Goal: Check status: Check status

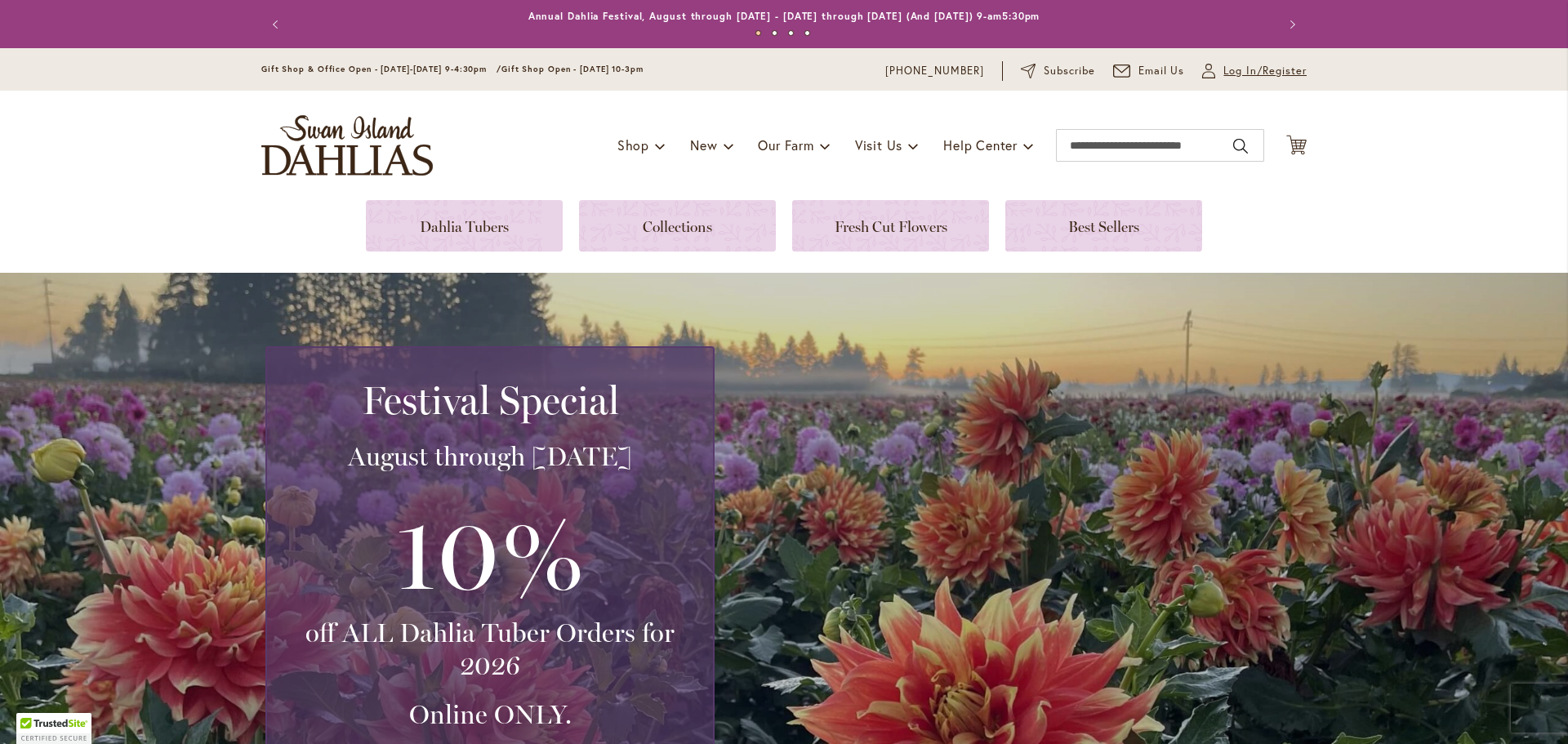
click at [1224, 65] on span "Log In/Register" at bounding box center [1265, 71] width 83 height 17
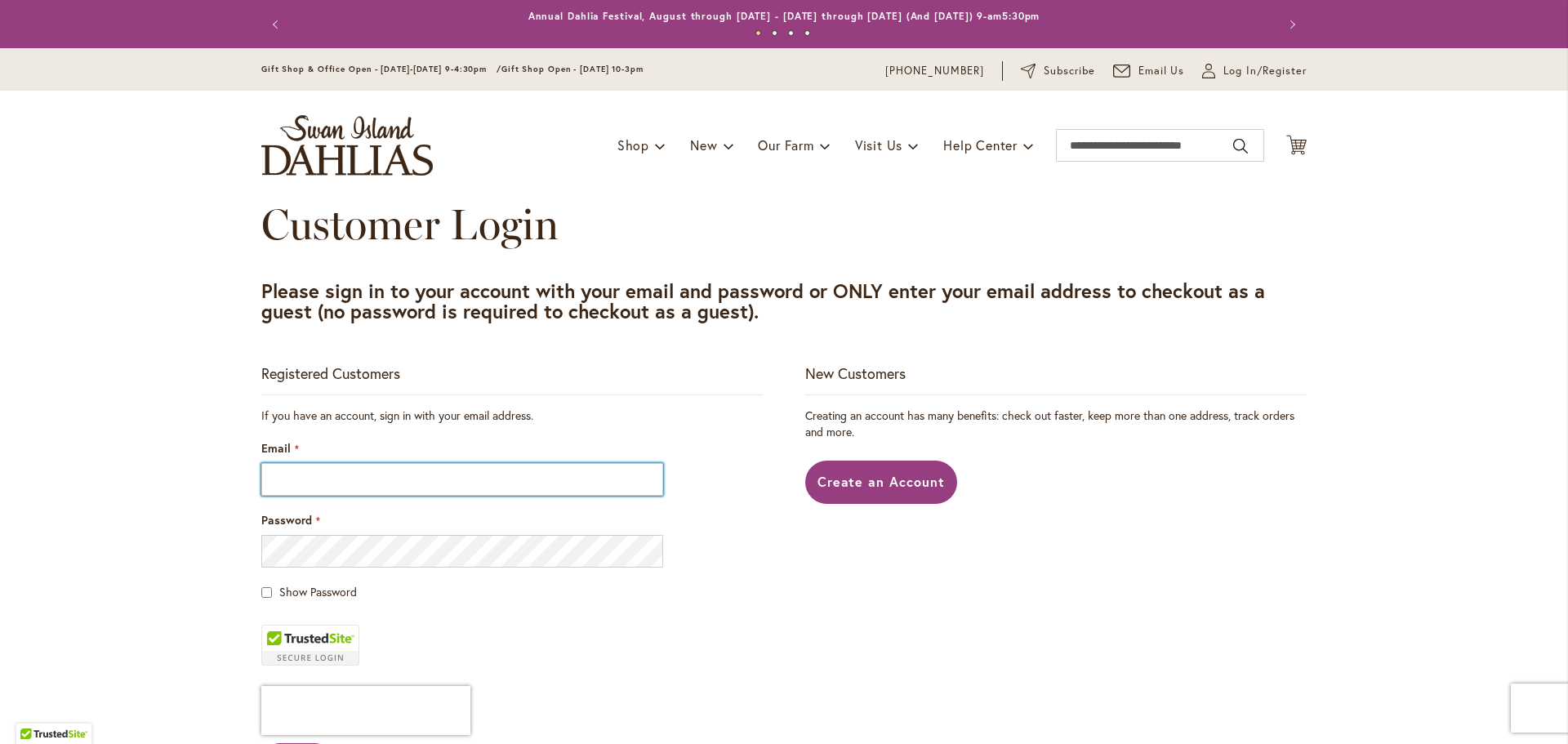
click at [296, 486] on input "Email" at bounding box center [462, 479] width 402 height 33
type input "**********"
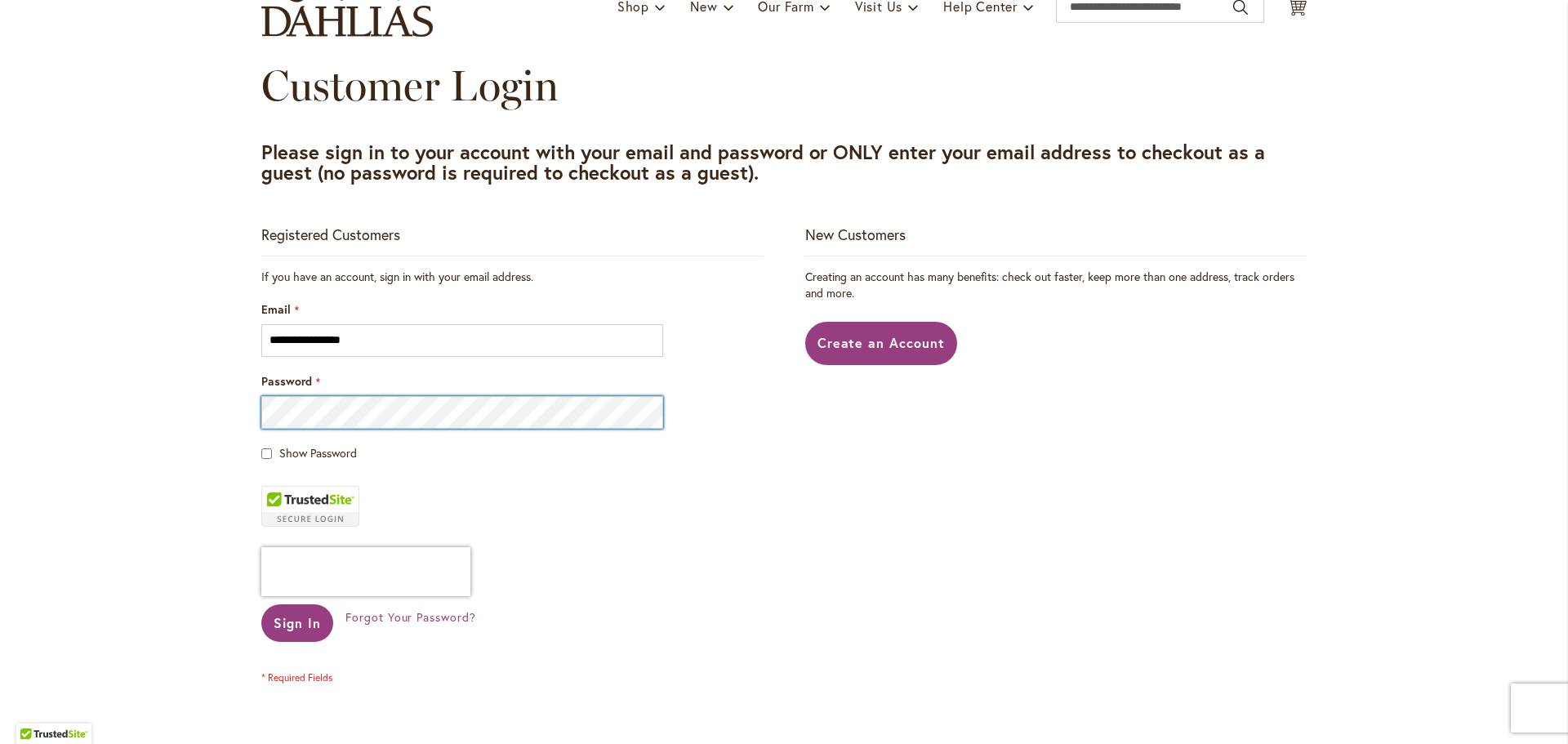
scroll to position [163, 0]
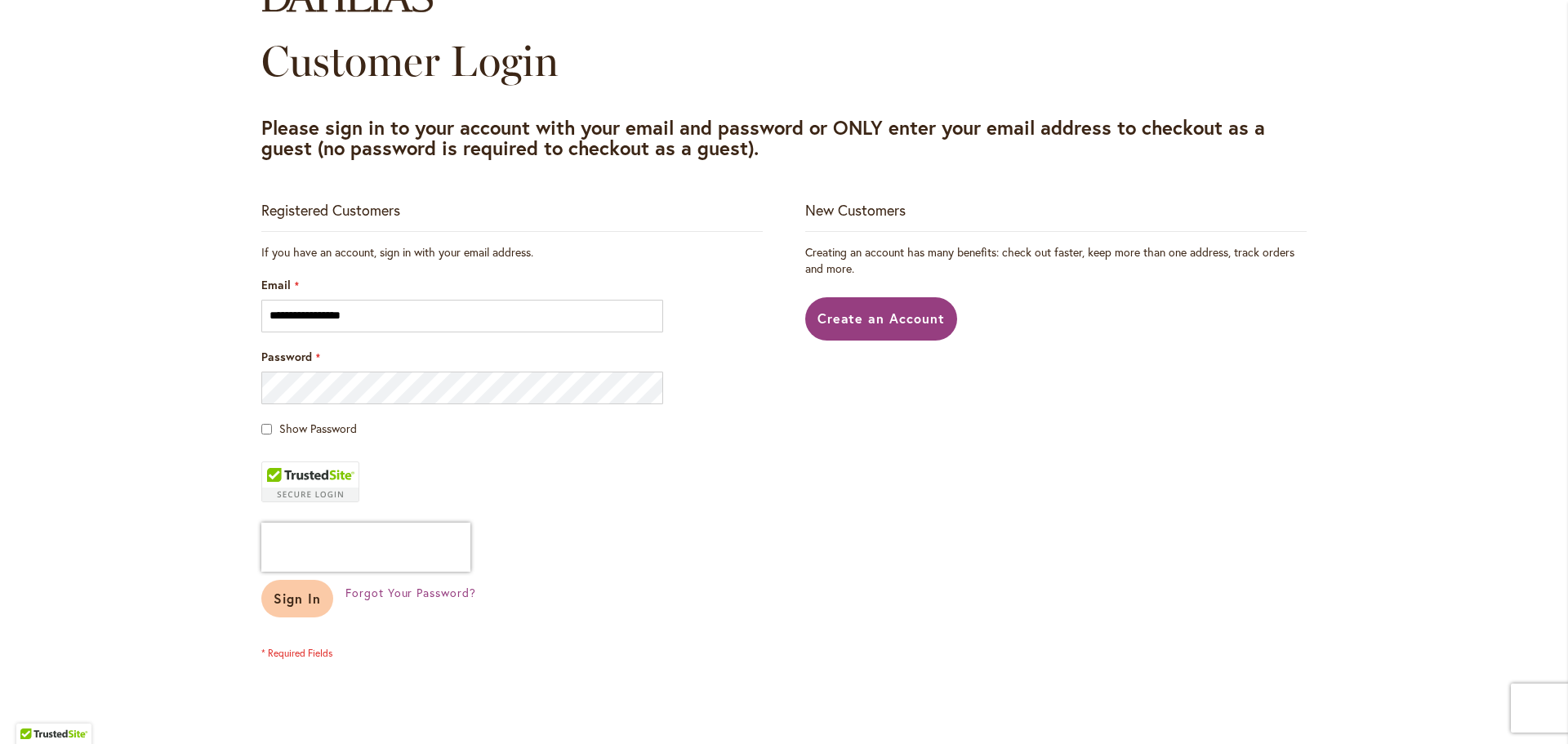
click at [274, 602] on span "Sign In" at bounding box center [297, 598] width 48 height 18
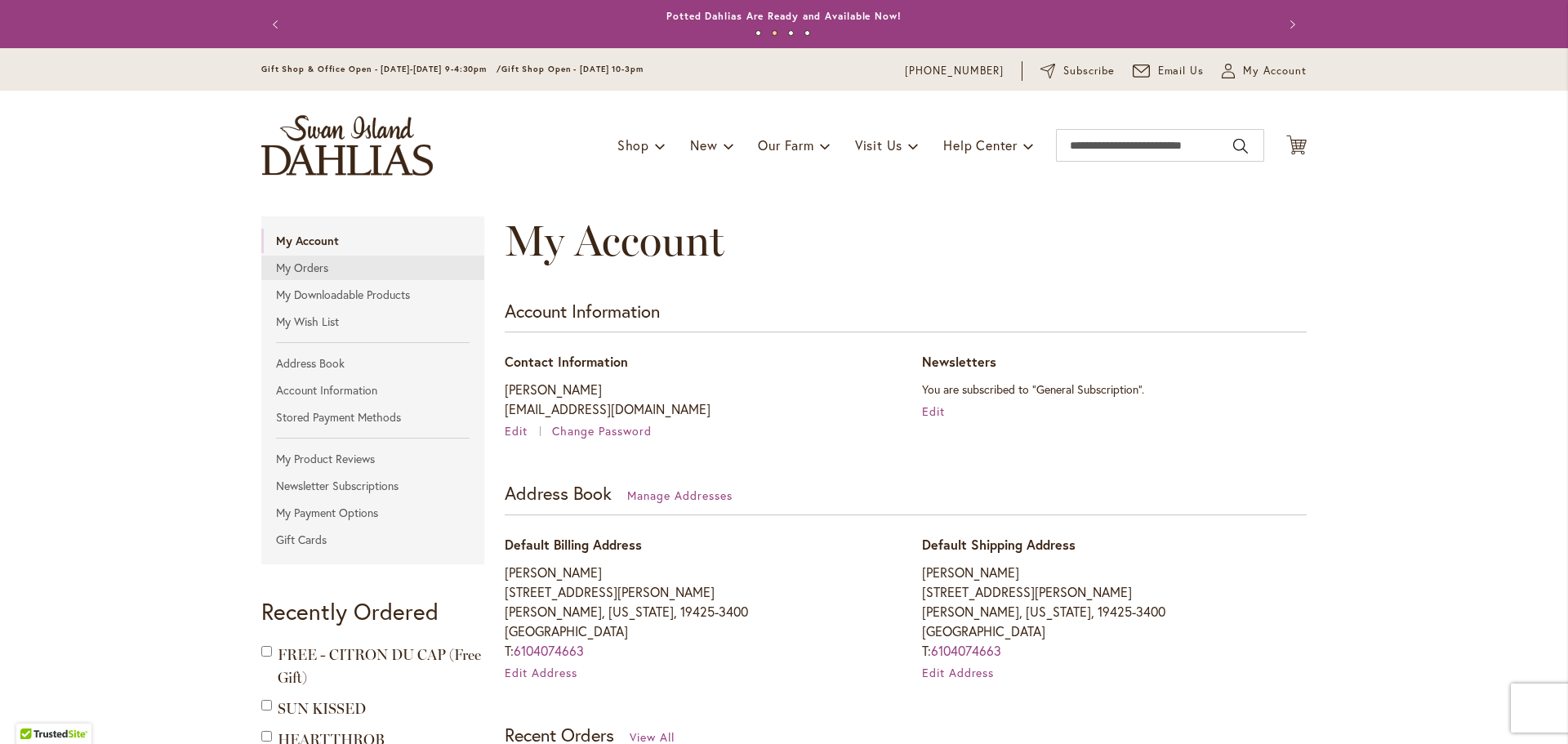
click at [279, 269] on link "My Orders" at bounding box center [372, 267] width 223 height 24
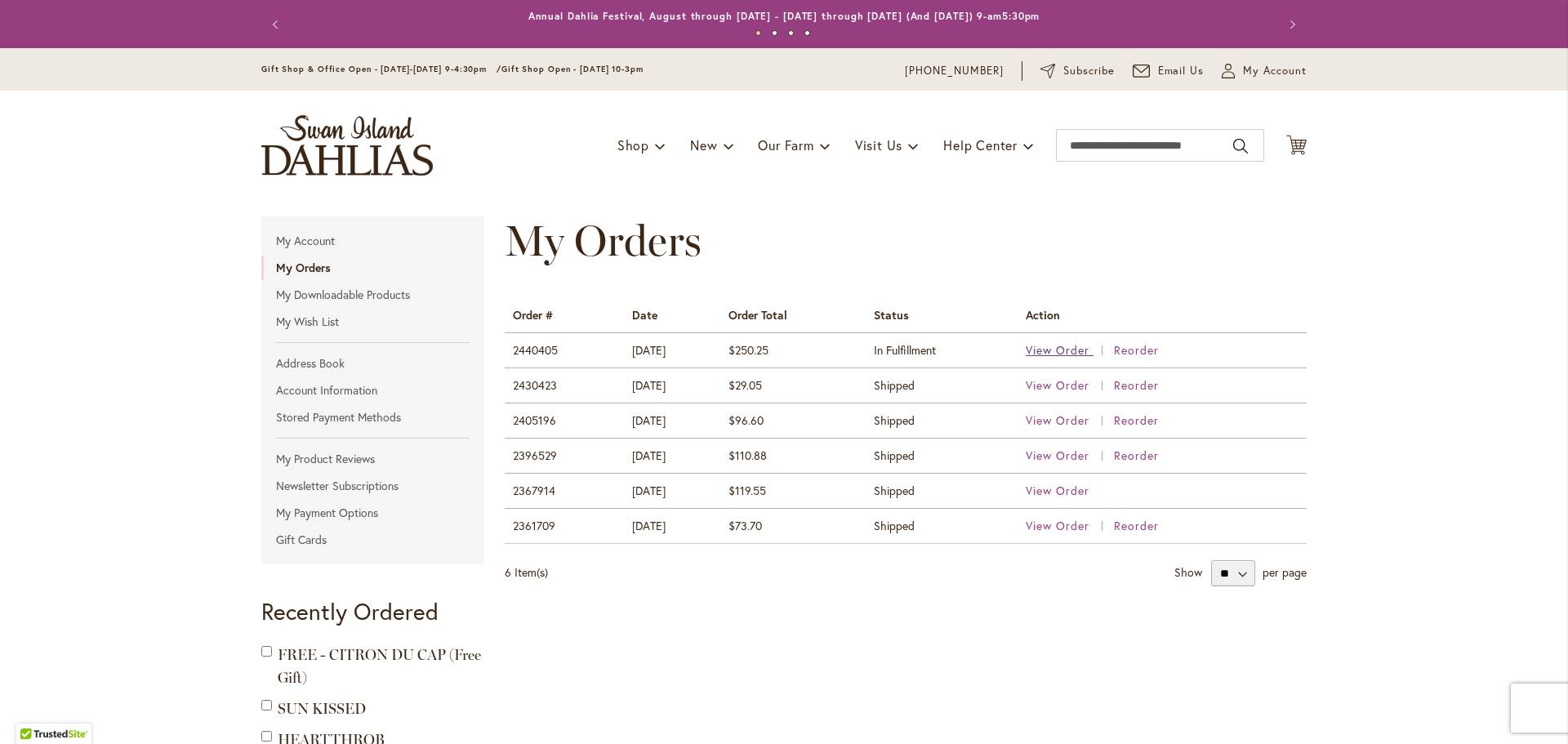
click at [1066, 351] on span "View Order" at bounding box center [1058, 349] width 63 height 16
